Goal: Information Seeking & Learning: Learn about a topic

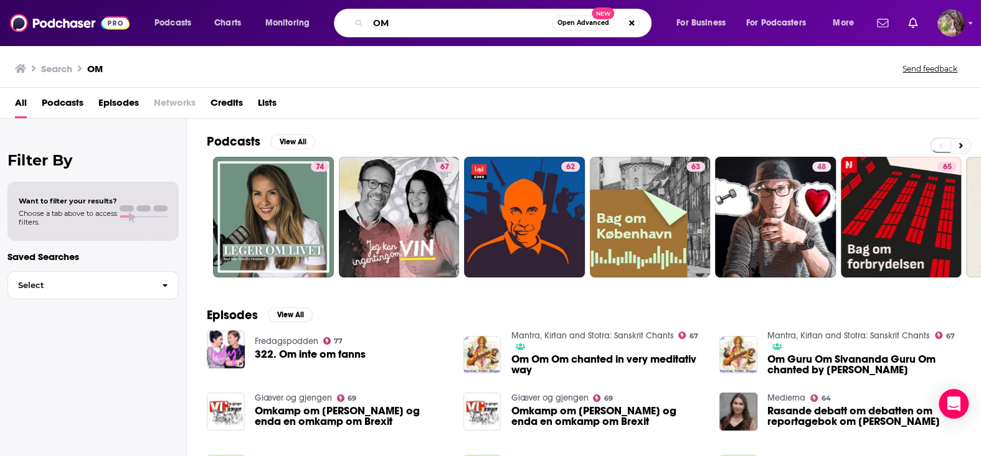
click at [411, 21] on input "OM" at bounding box center [460, 23] width 184 height 20
type input "O"
type input "rune soup"
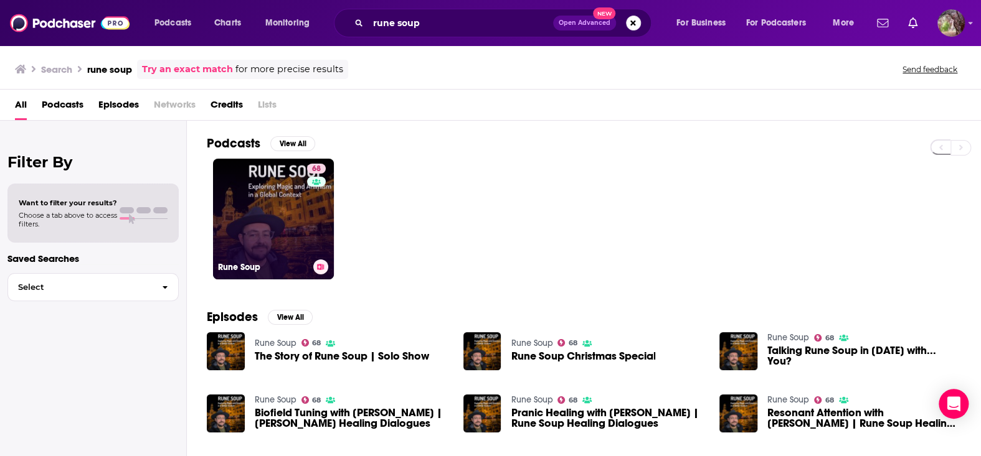
click at [252, 243] on link "68 Rune Soup" at bounding box center [273, 219] width 121 height 121
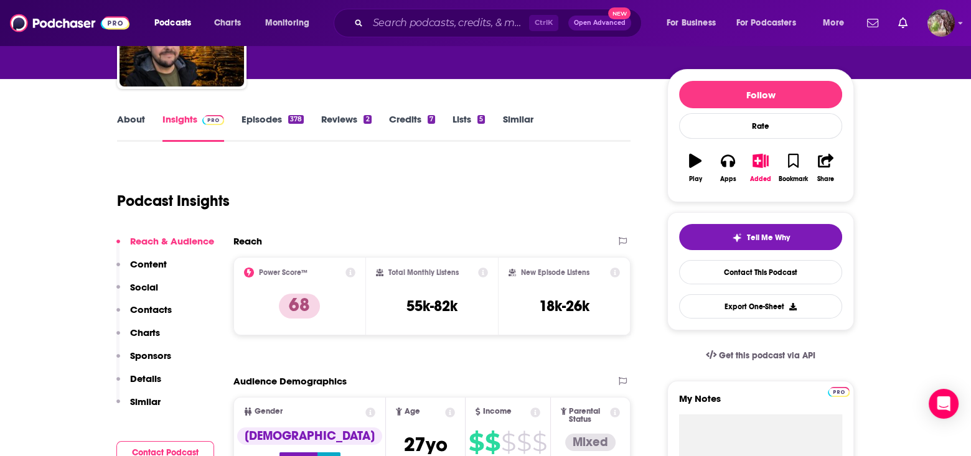
scroll to position [125, 0]
